Goal: Task Accomplishment & Management: Use online tool/utility

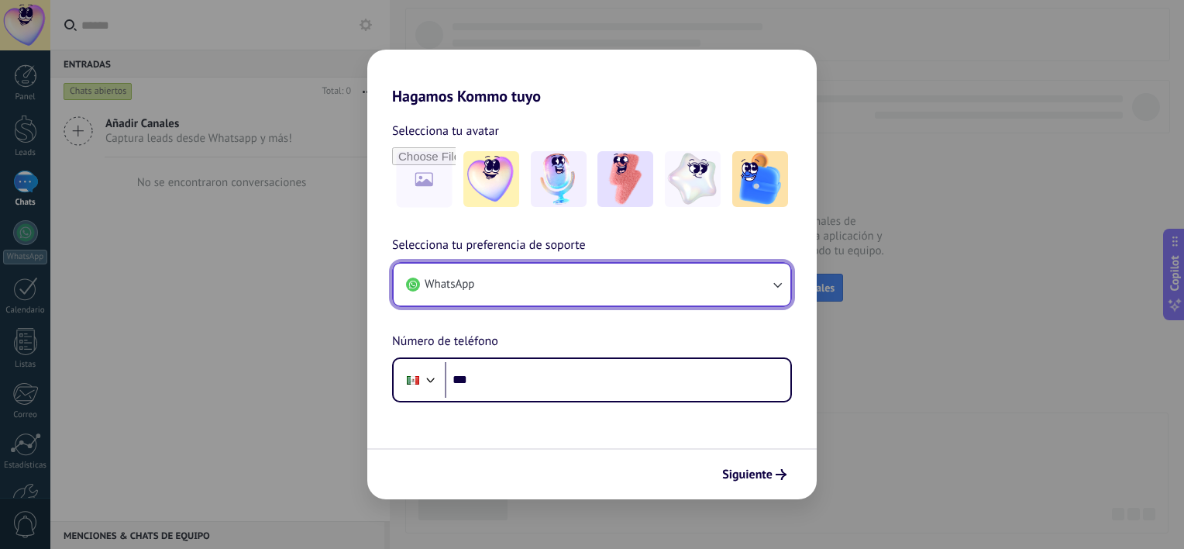
click at [530, 283] on button "WhatsApp" at bounding box center [592, 285] width 397 height 42
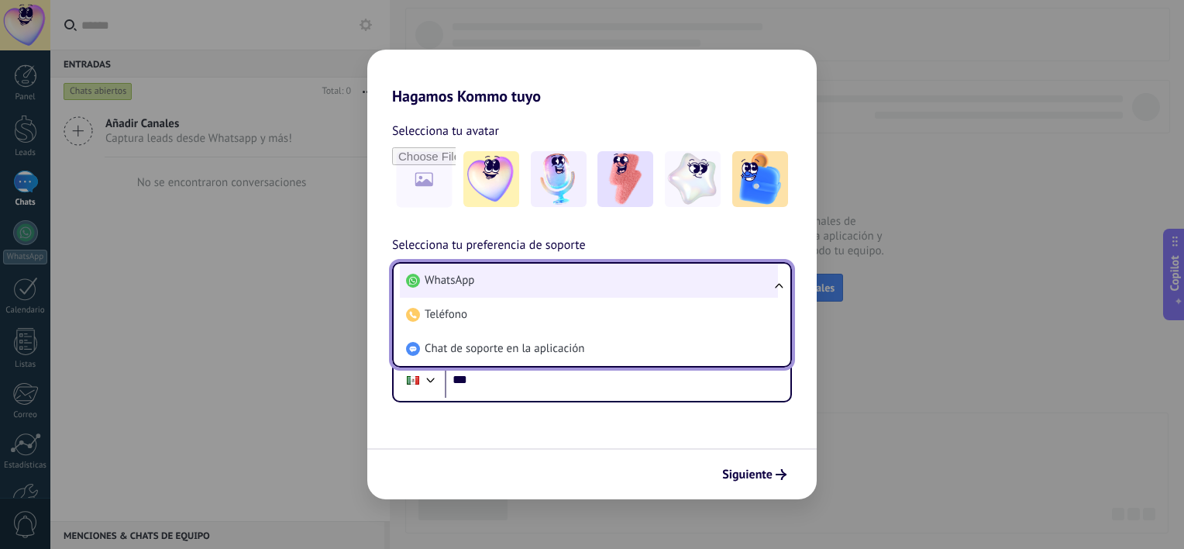
click at [511, 284] on li "WhatsApp" at bounding box center [589, 281] width 378 height 34
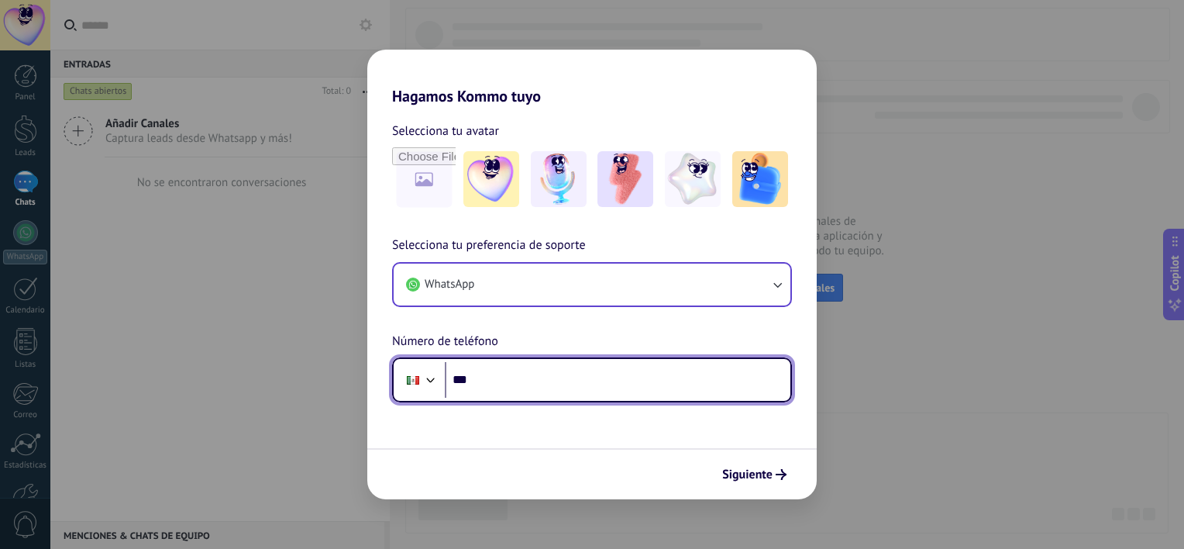
click at [521, 390] on input "***" at bounding box center [618, 380] width 346 height 36
paste input "**********"
type input "**********"
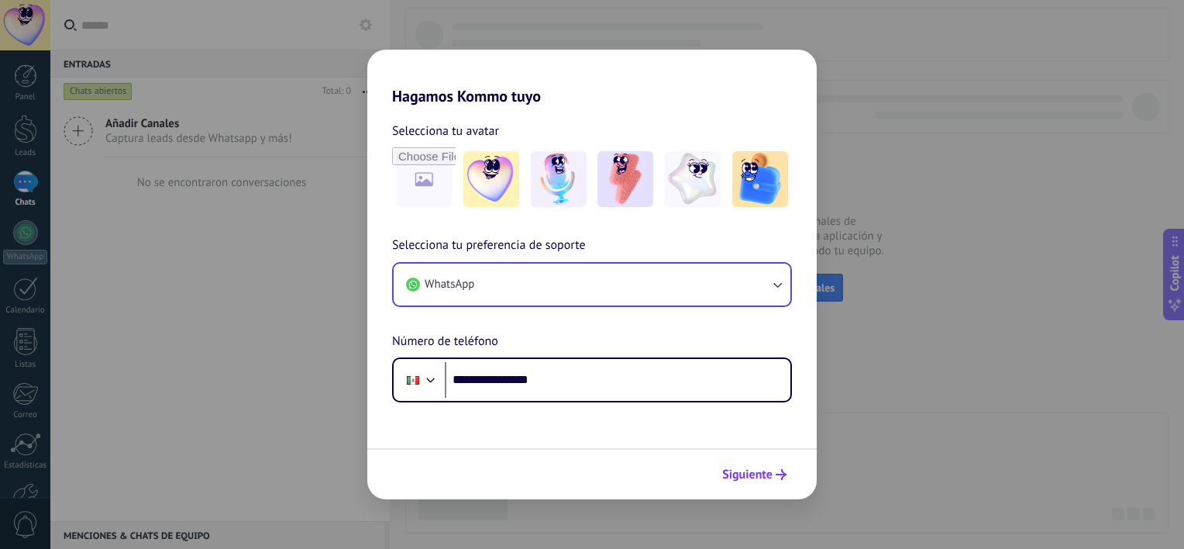
click at [762, 477] on span "Siguiente" at bounding box center [747, 474] width 50 height 11
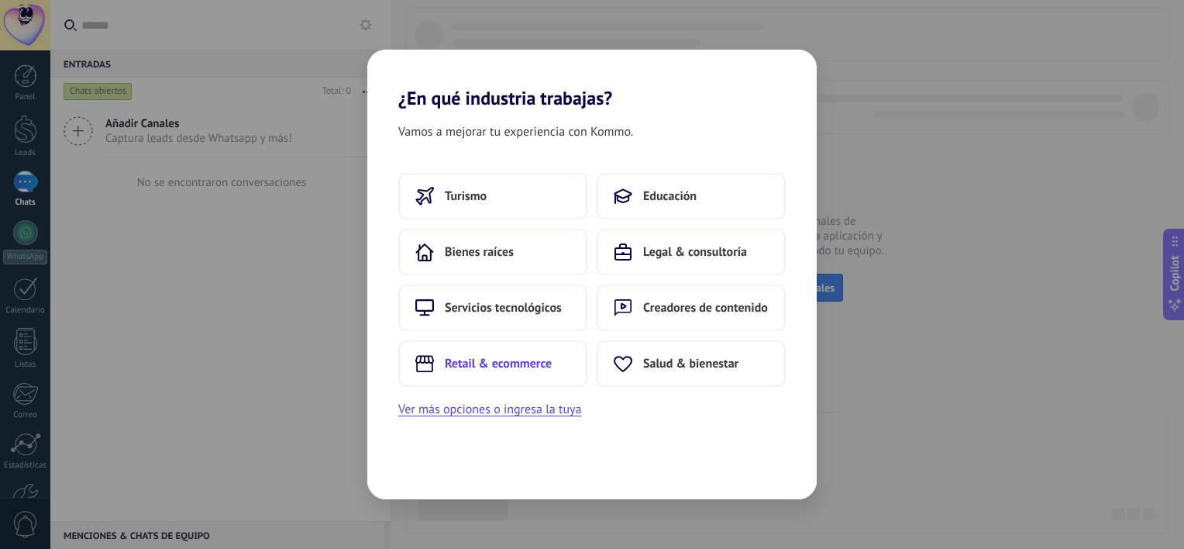
click at [532, 363] on span "Retail & ecommerce" at bounding box center [498, 364] width 107 height 16
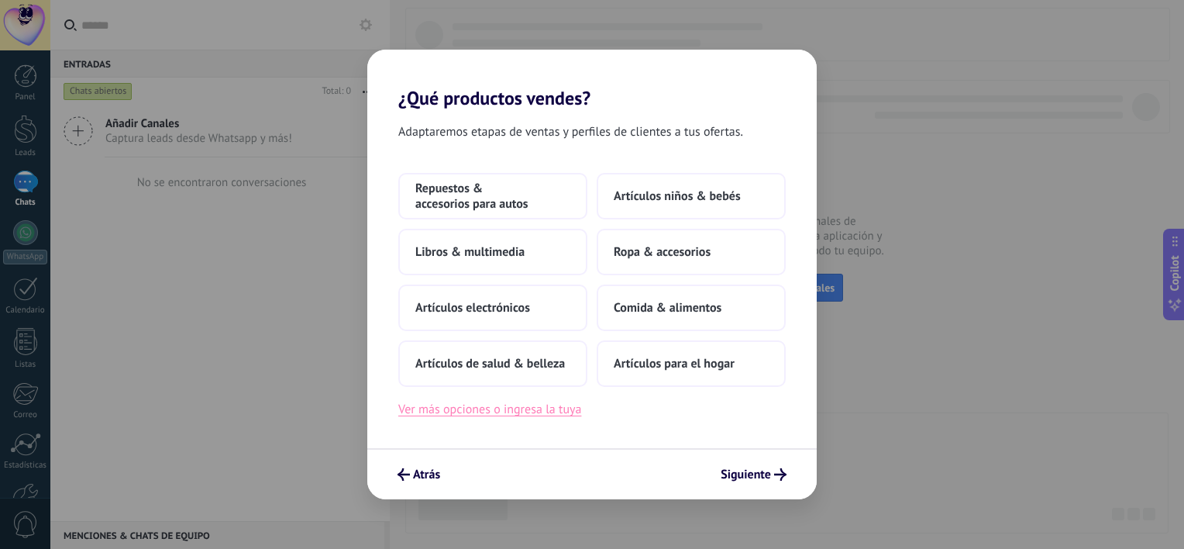
click at [512, 412] on button "Ver más opciones o ingresa la tuya" at bounding box center [489, 409] width 183 height 20
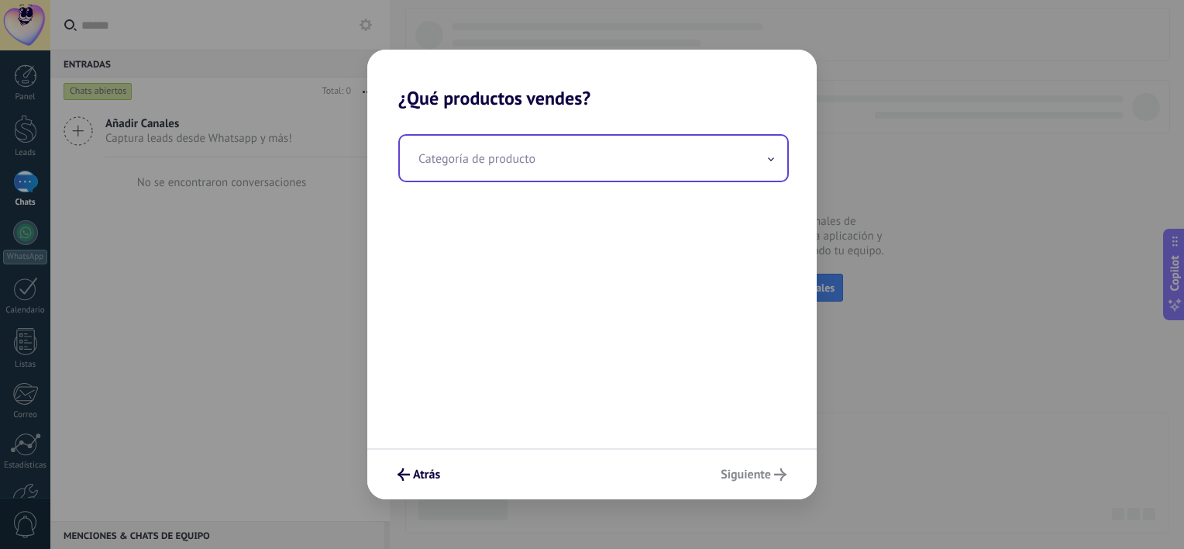
click at [539, 149] on input "text" at bounding box center [594, 158] width 388 height 45
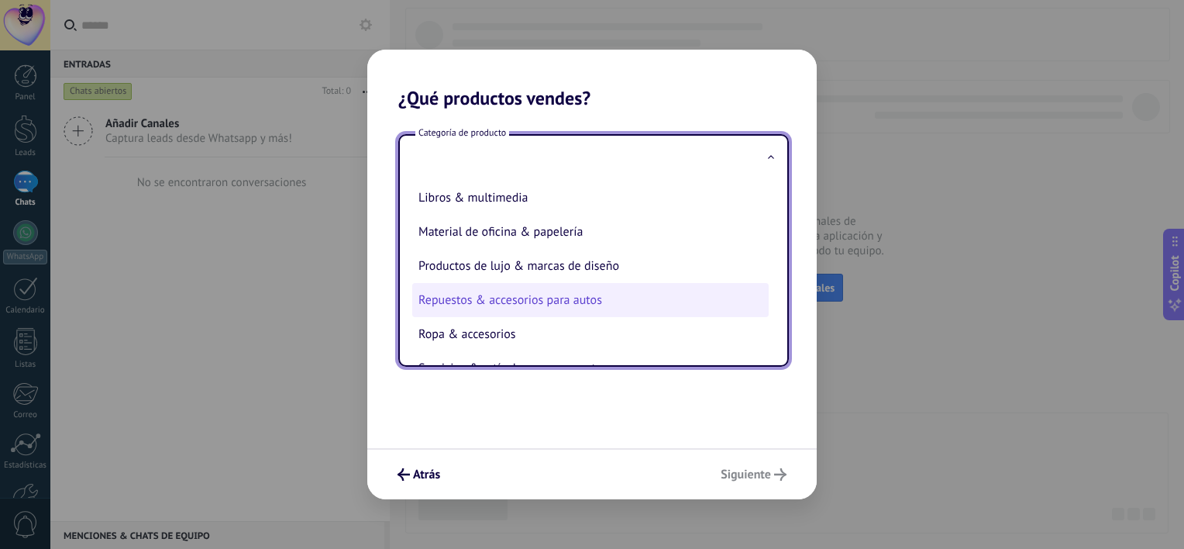
scroll to position [351, 0]
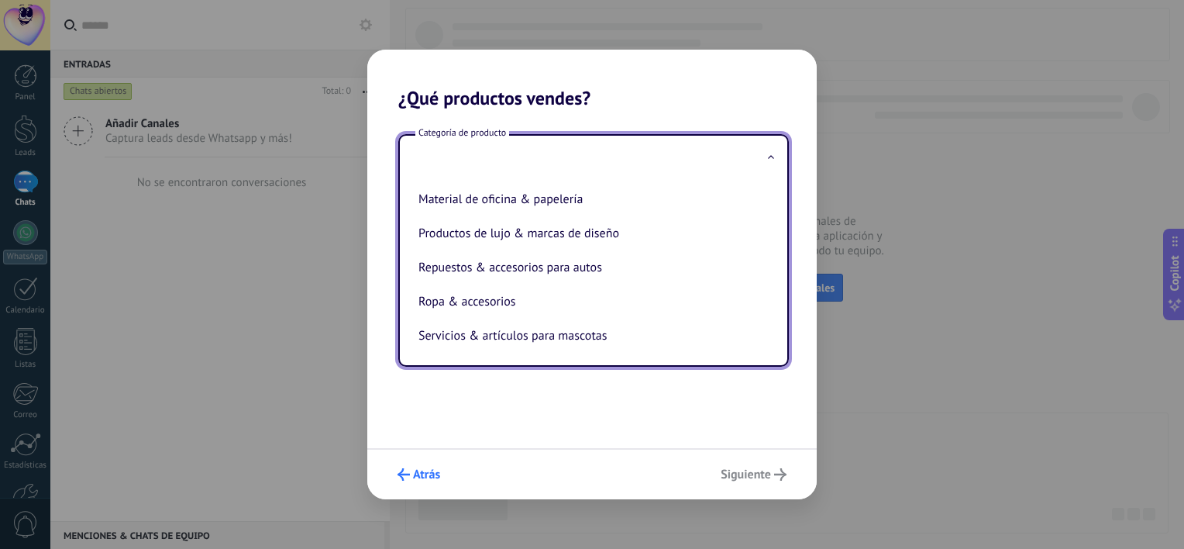
click at [433, 472] on span "Atrás" at bounding box center [426, 474] width 27 height 11
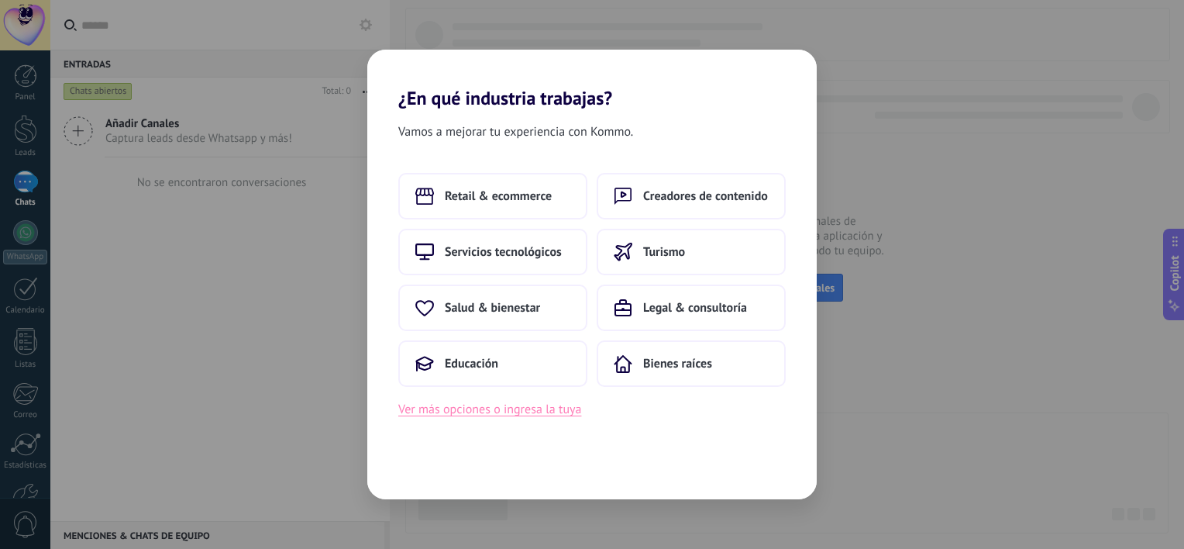
click at [487, 410] on button "Ver más opciones o ingresa la tuya" at bounding box center [489, 409] width 183 height 20
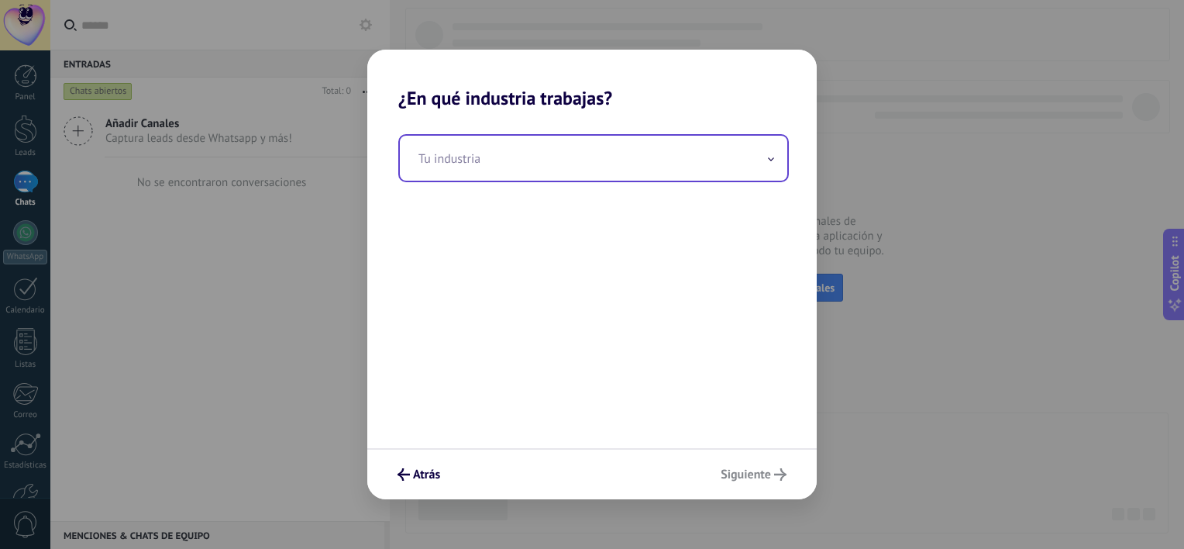
click at [556, 146] on input "text" at bounding box center [594, 158] width 388 height 45
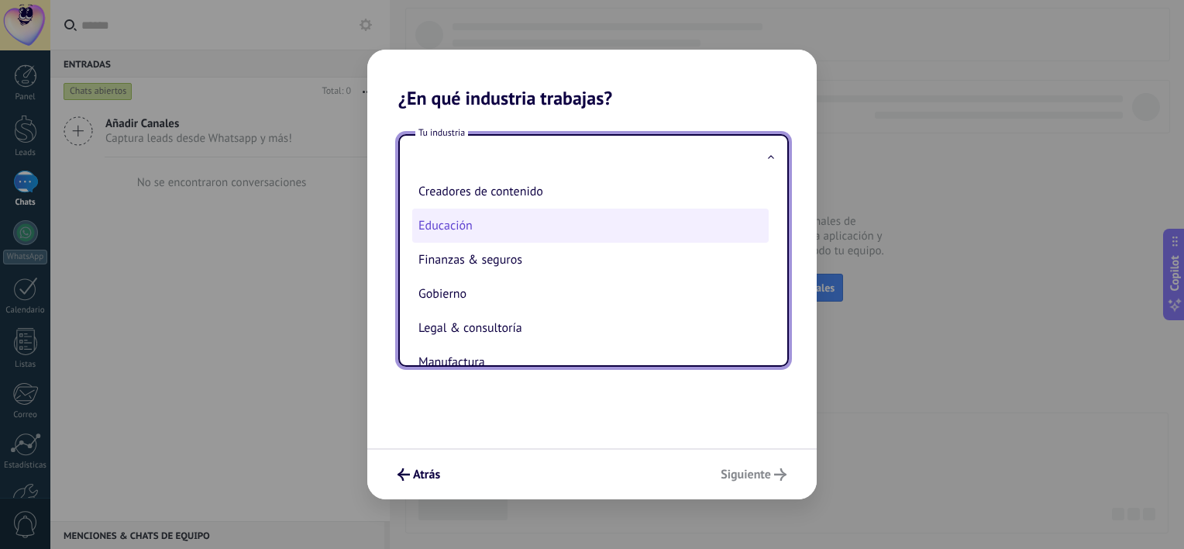
scroll to position [233, 0]
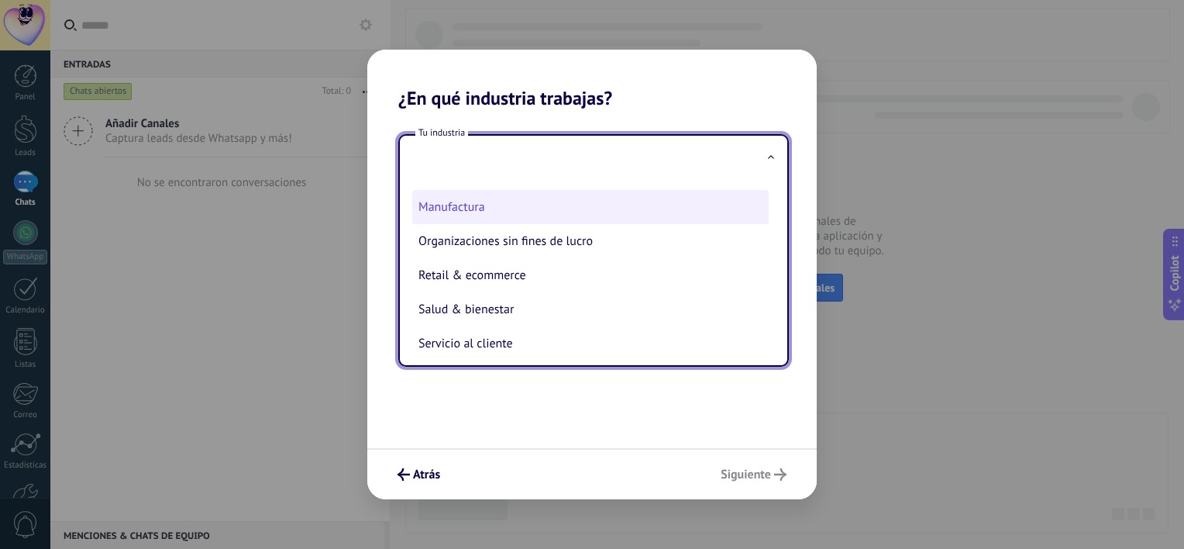
click at [476, 212] on li "Manufactura" at bounding box center [590, 207] width 357 height 34
type input "**********"
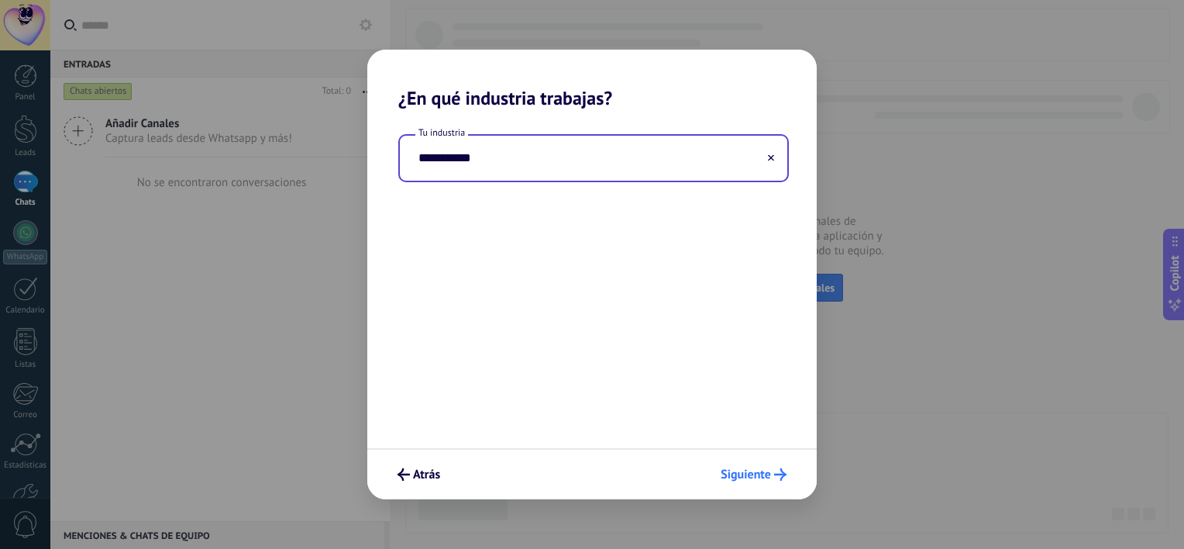
click at [744, 469] on span "Siguiente" at bounding box center [746, 474] width 50 height 11
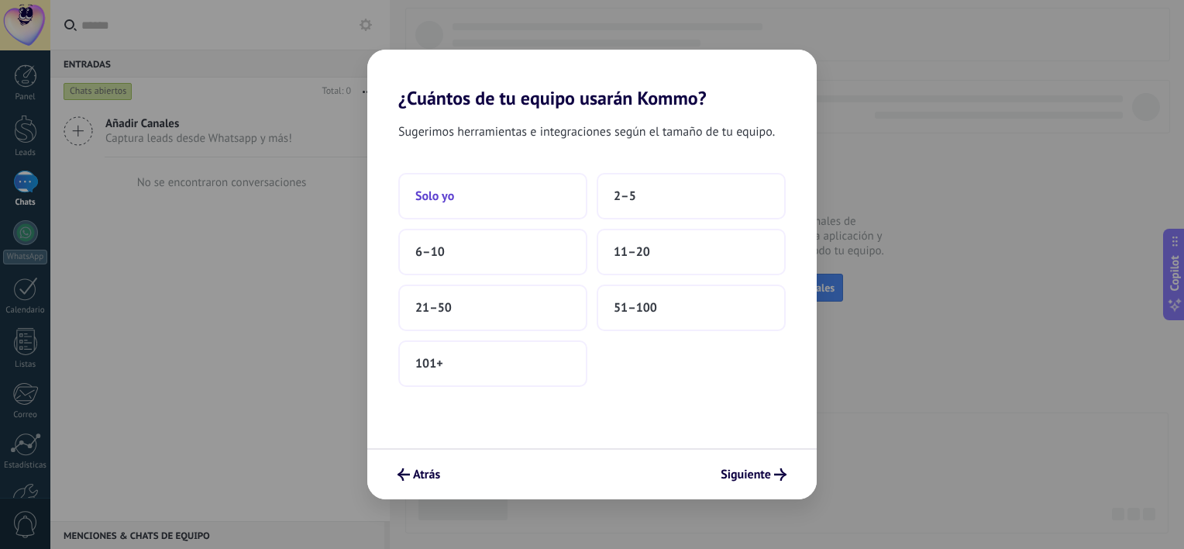
click at [496, 190] on button "Solo yo" at bounding box center [492, 196] width 189 height 47
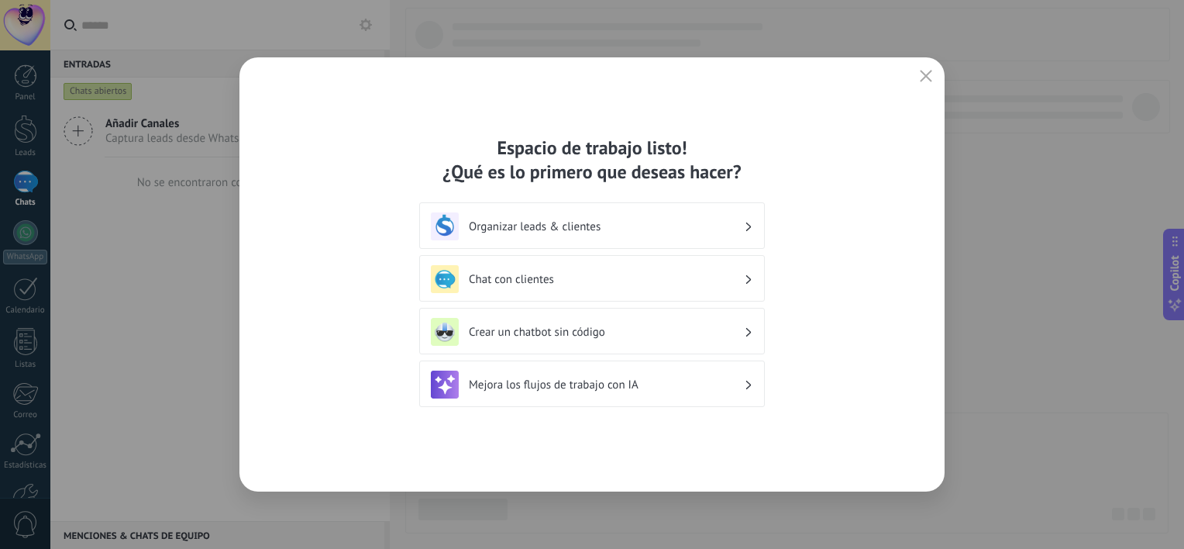
click at [548, 281] on h3 "Chat con clientes" at bounding box center [606, 279] width 275 height 15
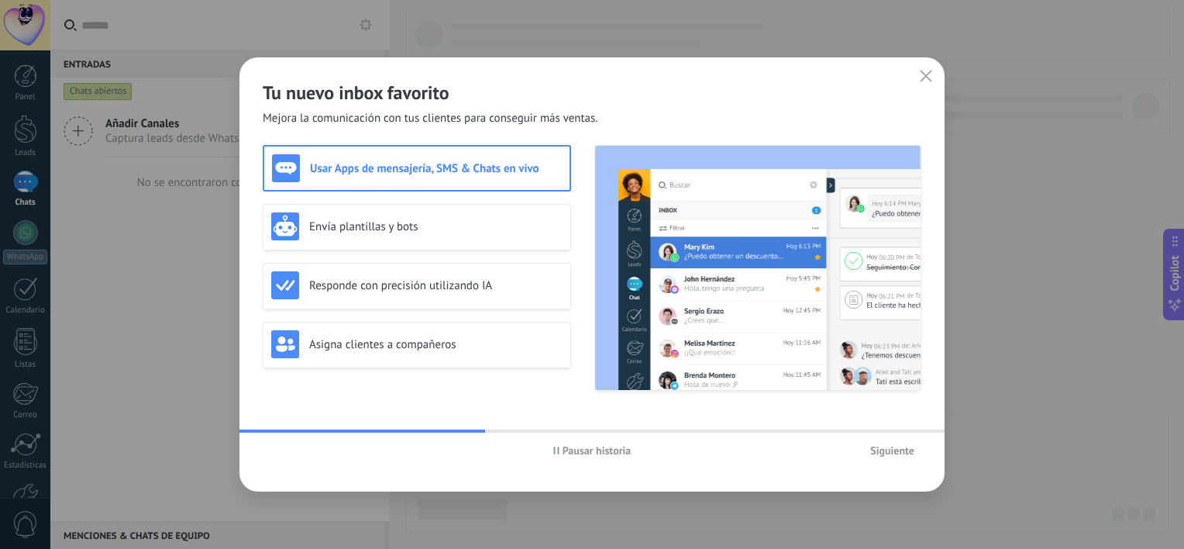
click at [474, 169] on h3 "Usar Apps de mensajería, SMS & Chats en vivo" at bounding box center [436, 168] width 252 height 15
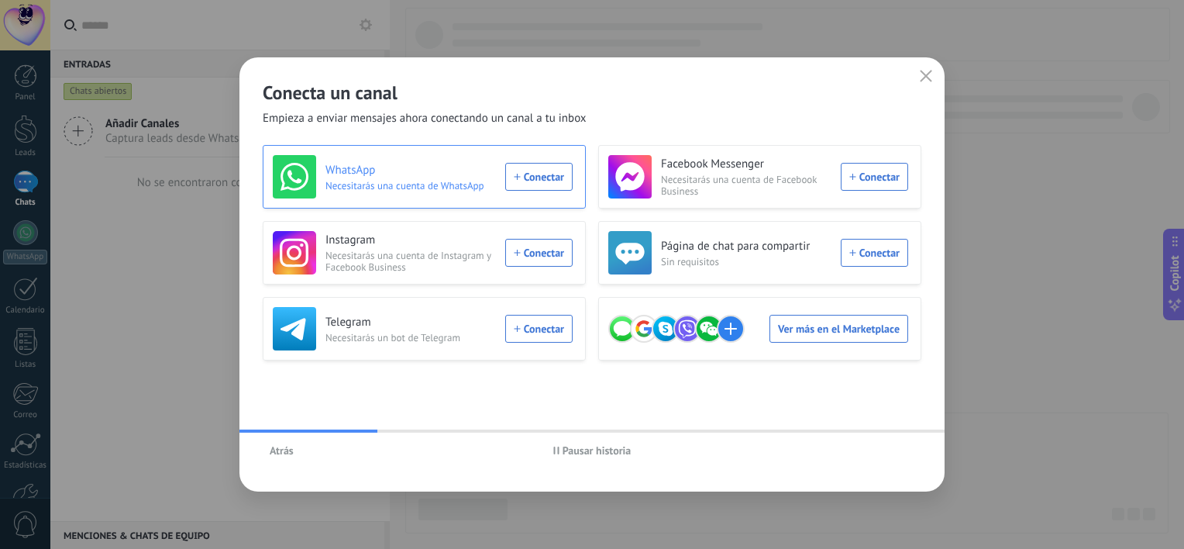
click at [462, 174] on h3 "WhatsApp" at bounding box center [411, 171] width 171 height 16
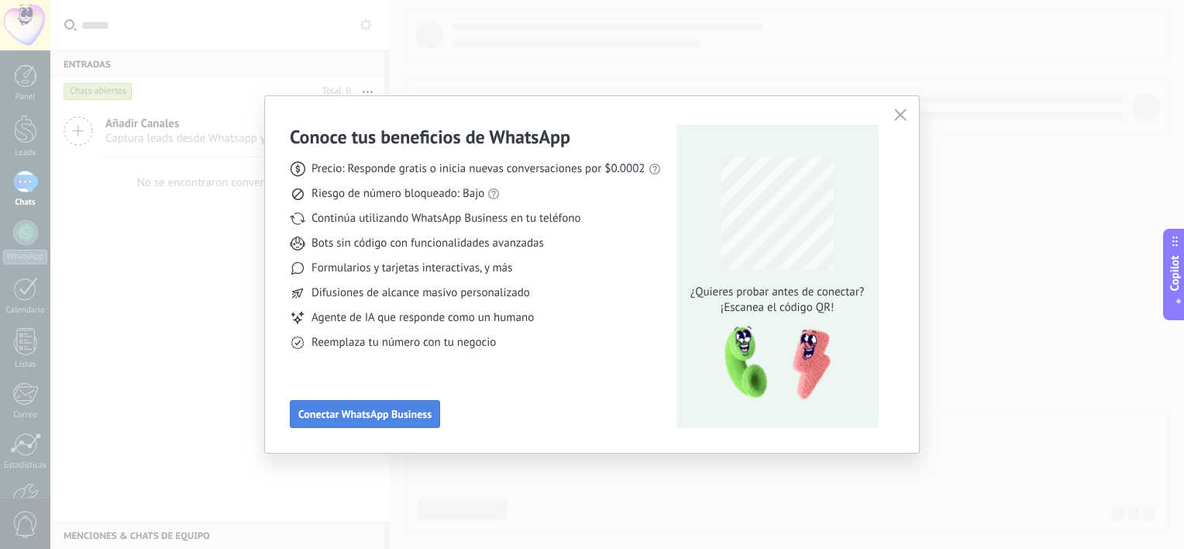
click at [412, 408] on span "Conectar WhatsApp Business" at bounding box center [364, 413] width 133 height 11
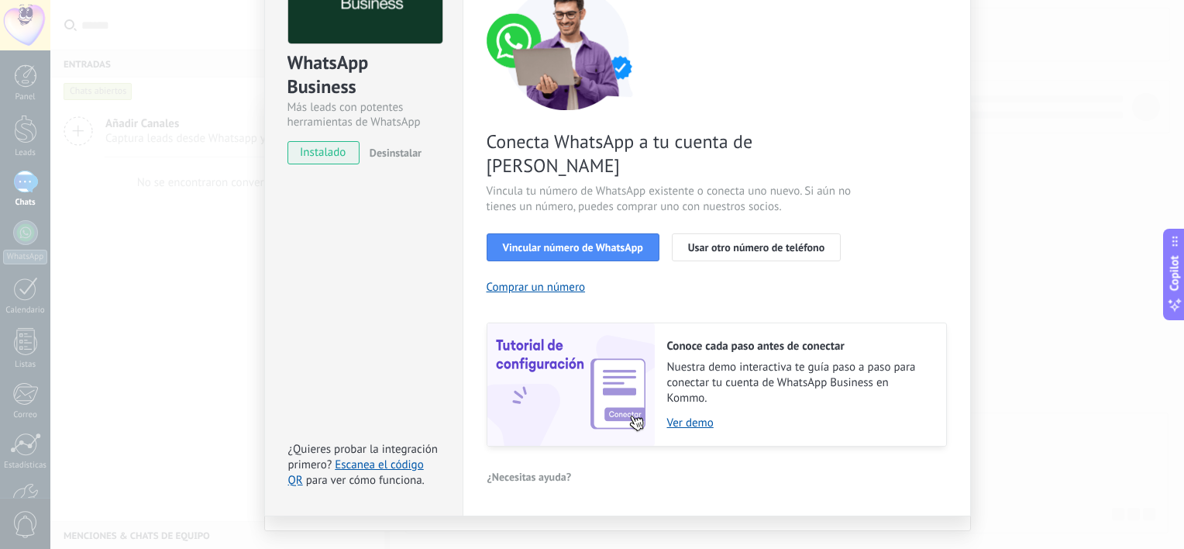
scroll to position [140, 0]
click at [701, 415] on link "Ver demo" at bounding box center [799, 422] width 264 height 15
